Goal: Task Accomplishment & Management: Use online tool/utility

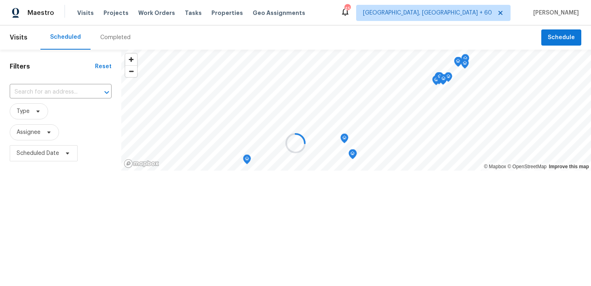
click at [102, 40] on div at bounding box center [295, 143] width 591 height 286
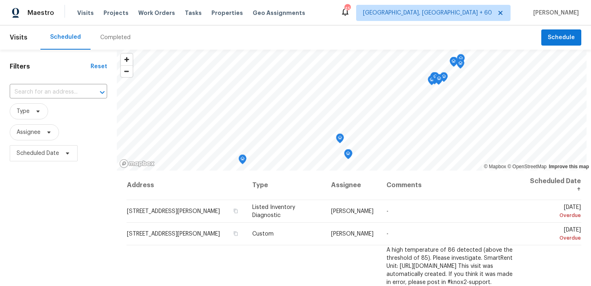
click at [106, 42] on div "Completed" at bounding box center [115, 37] width 50 height 24
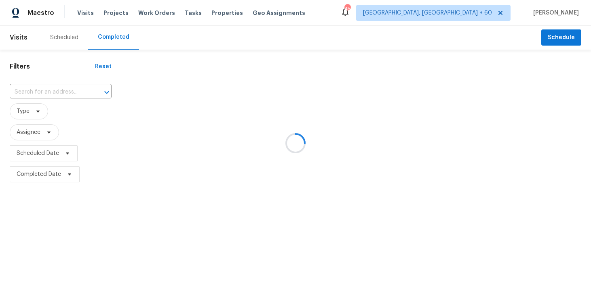
click at [54, 94] on div at bounding box center [295, 143] width 591 height 286
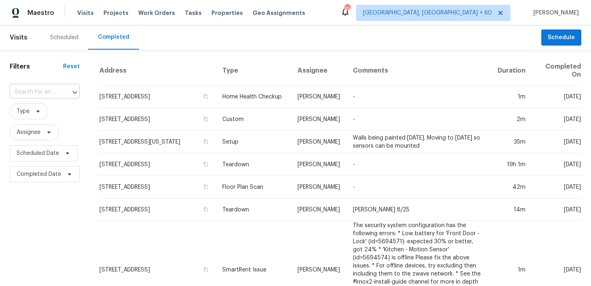
click at [38, 88] on input "text" at bounding box center [33, 92] width 47 height 13
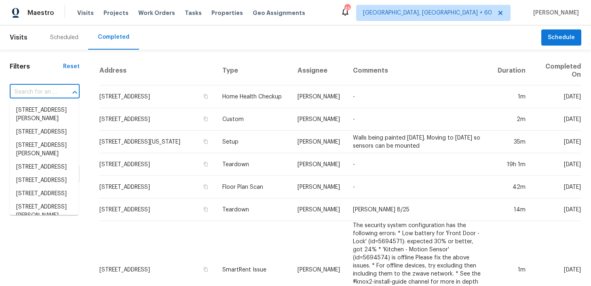
paste input "[STREET_ADDRESS]"
type input "[STREET_ADDRESS]"
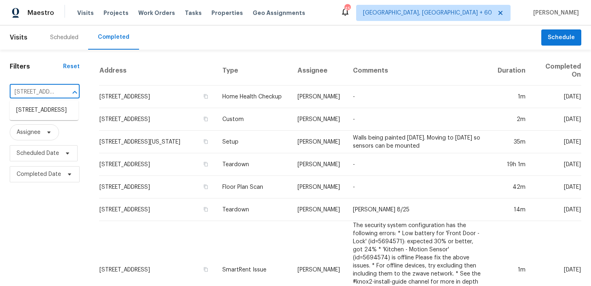
scroll to position [0, 66]
click at [42, 114] on li "[STREET_ADDRESS]" at bounding box center [44, 110] width 69 height 13
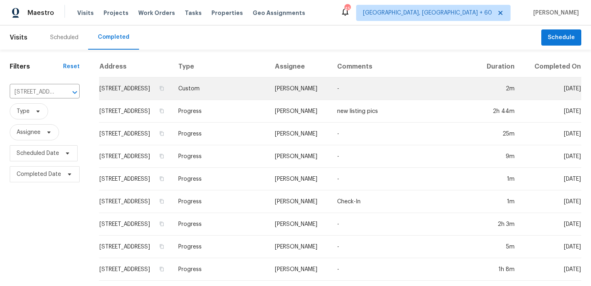
click at [211, 96] on td "Custom" at bounding box center [220, 89] width 97 height 23
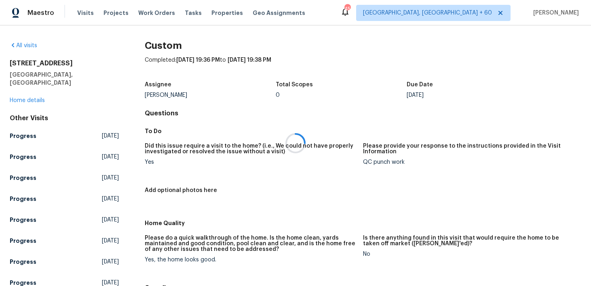
click at [24, 93] on div at bounding box center [295, 143] width 591 height 286
click at [12, 93] on div at bounding box center [295, 143] width 591 height 286
click at [22, 98] on link "Home details" at bounding box center [27, 101] width 35 height 6
